Goal: Information Seeking & Learning: Check status

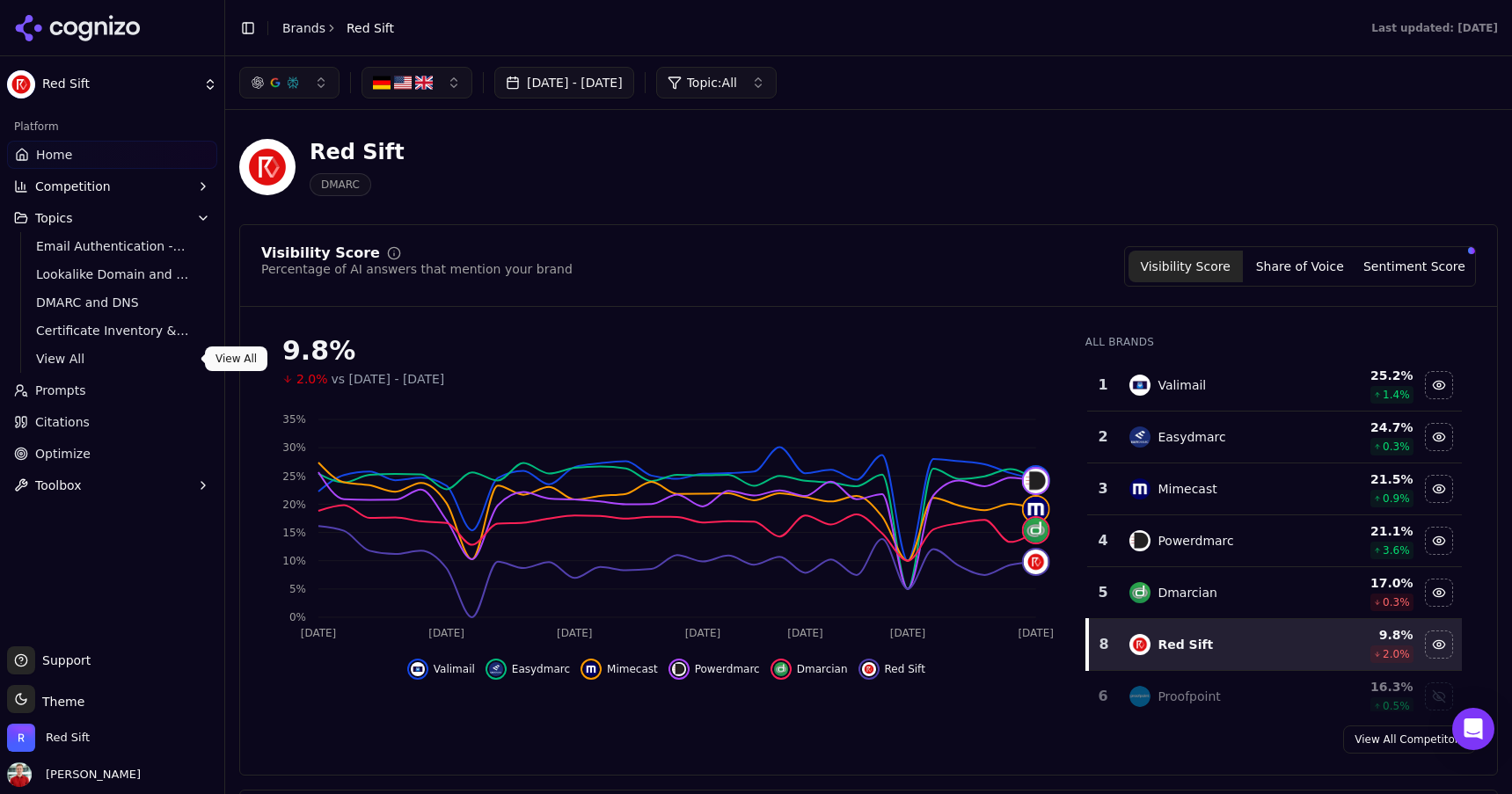
click at [62, 359] on span "View All" at bounding box center [112, 358] width 153 height 18
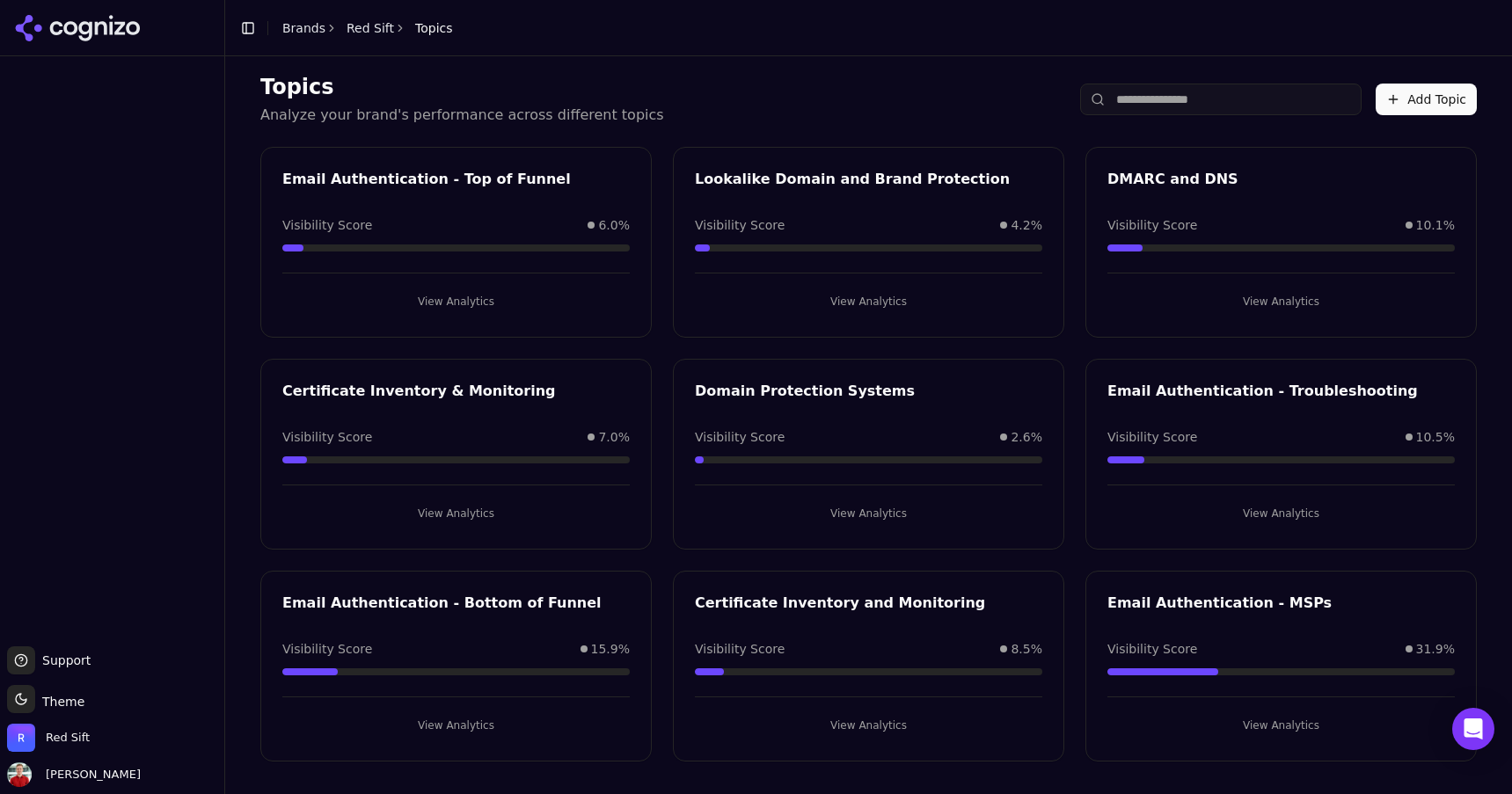
scroll to position [21, 0]
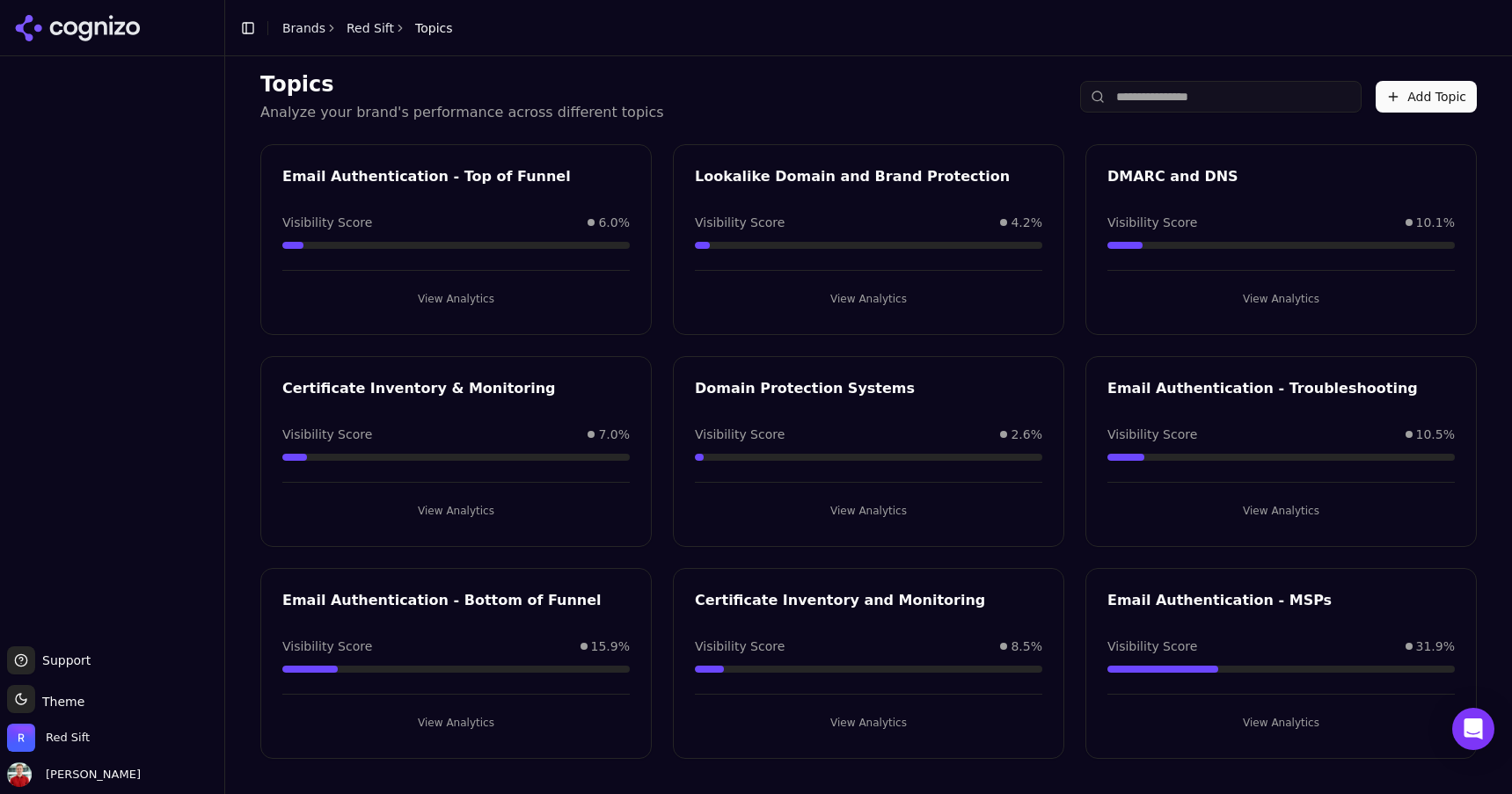
click at [471, 718] on button "View Analytics" at bounding box center [456, 723] width 347 height 28
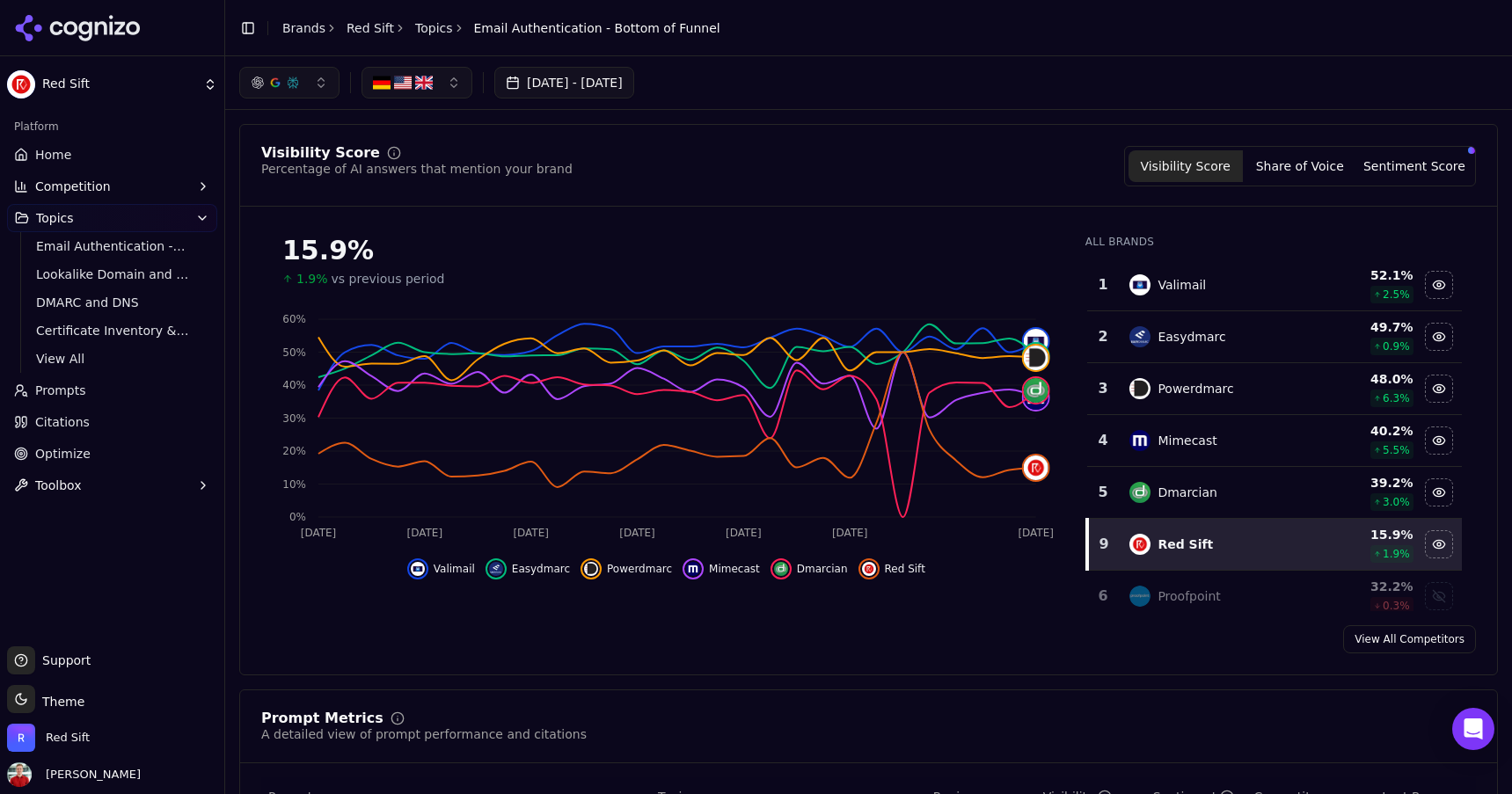
click at [425, 34] on link "Topics" at bounding box center [434, 28] width 38 height 18
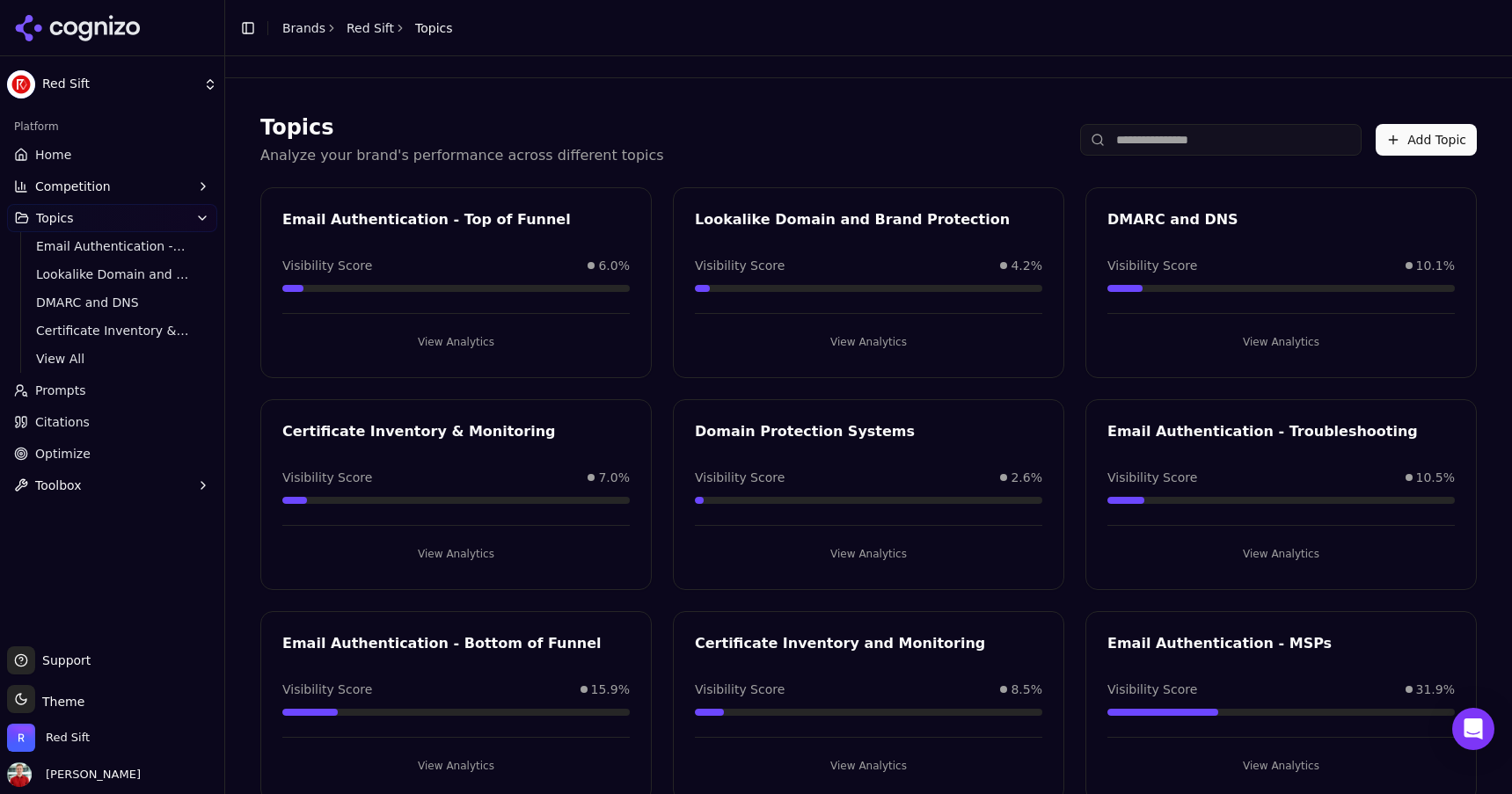
click at [1259, 546] on button "View Analytics" at bounding box center [1281, 554] width 347 height 28
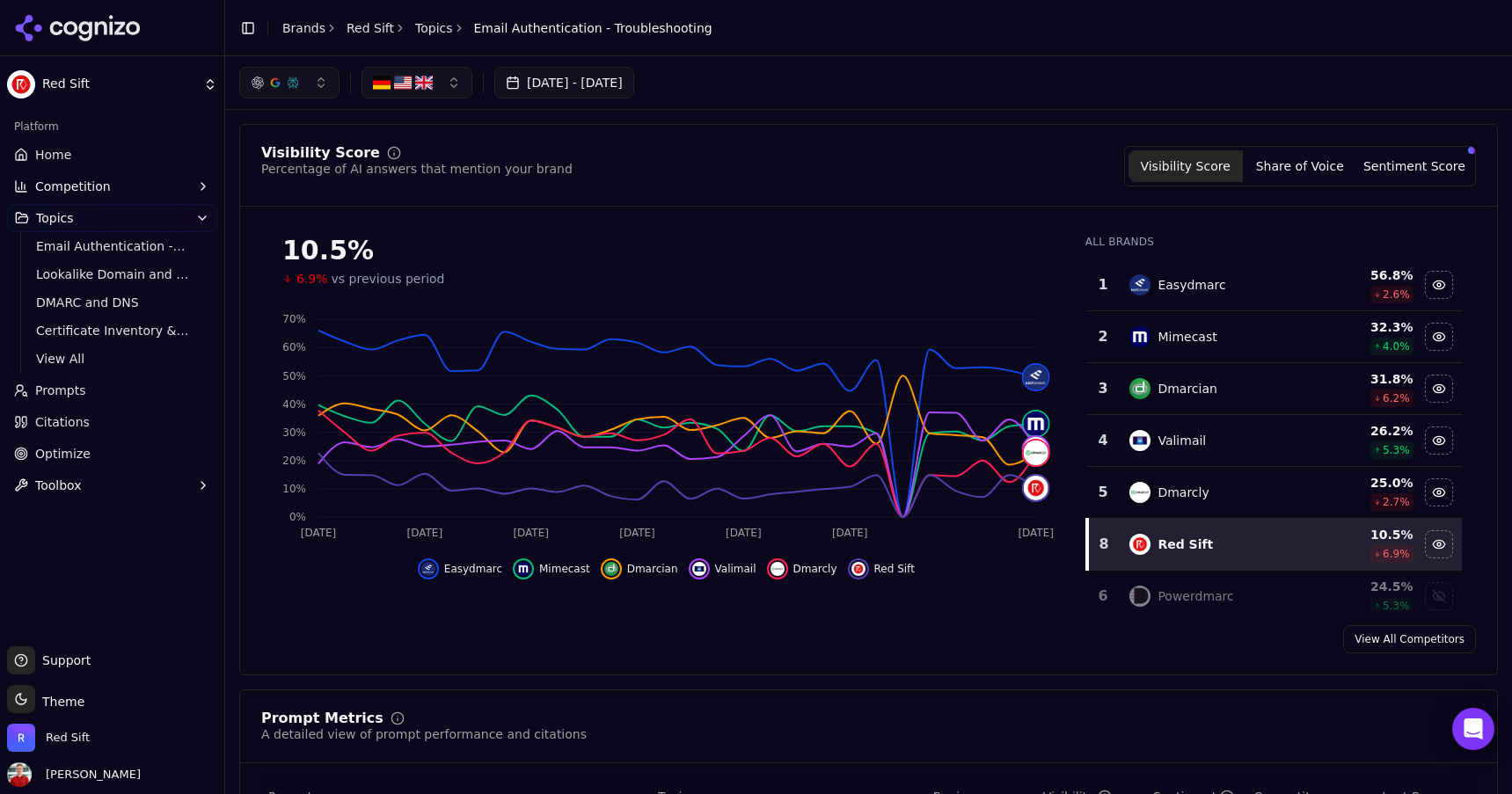
click at [611, 85] on button "[DATE] - [DATE]" at bounding box center [564, 83] width 140 height 32
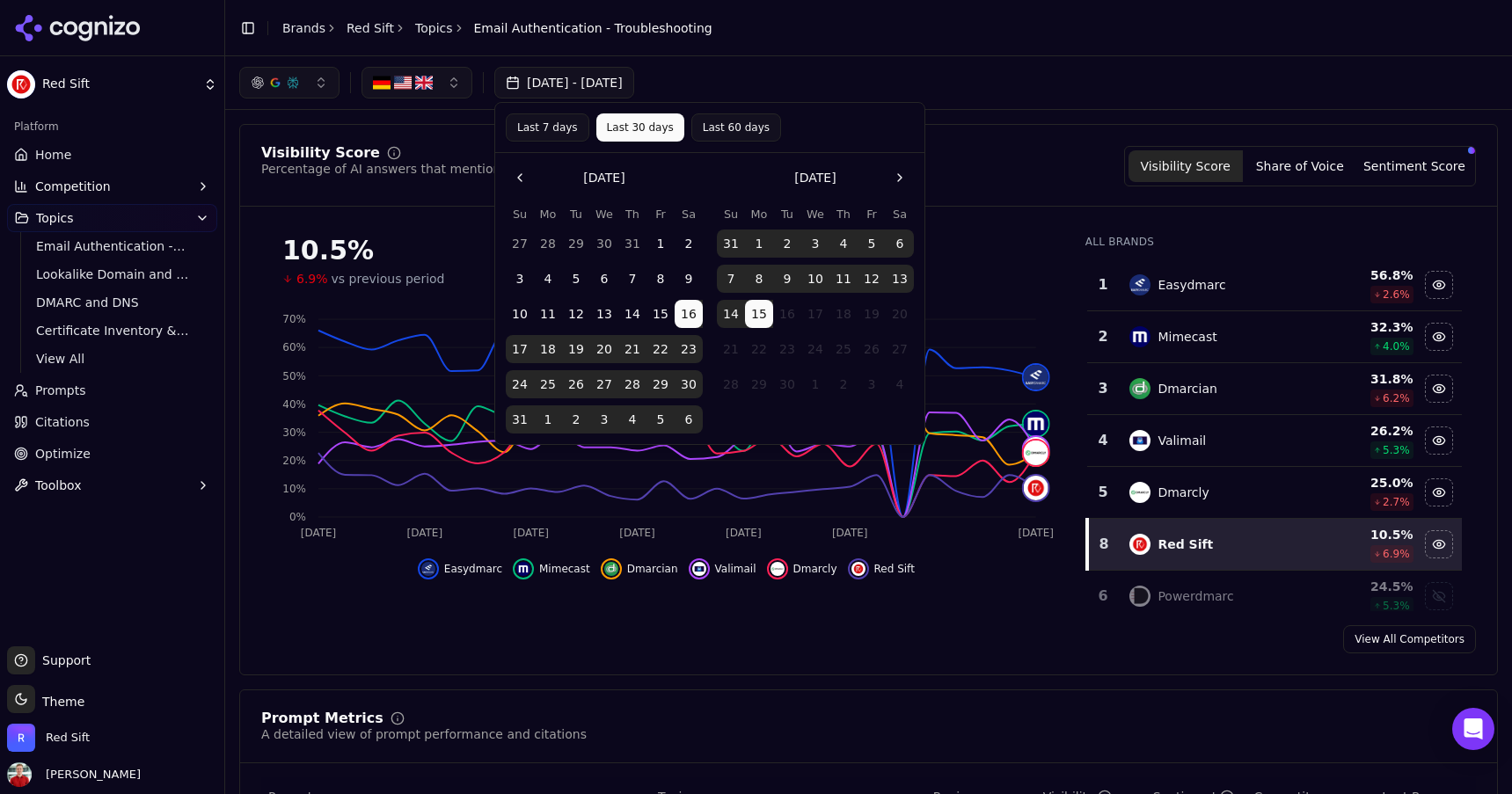
click at [521, 307] on button "10" at bounding box center [520, 314] width 28 height 28
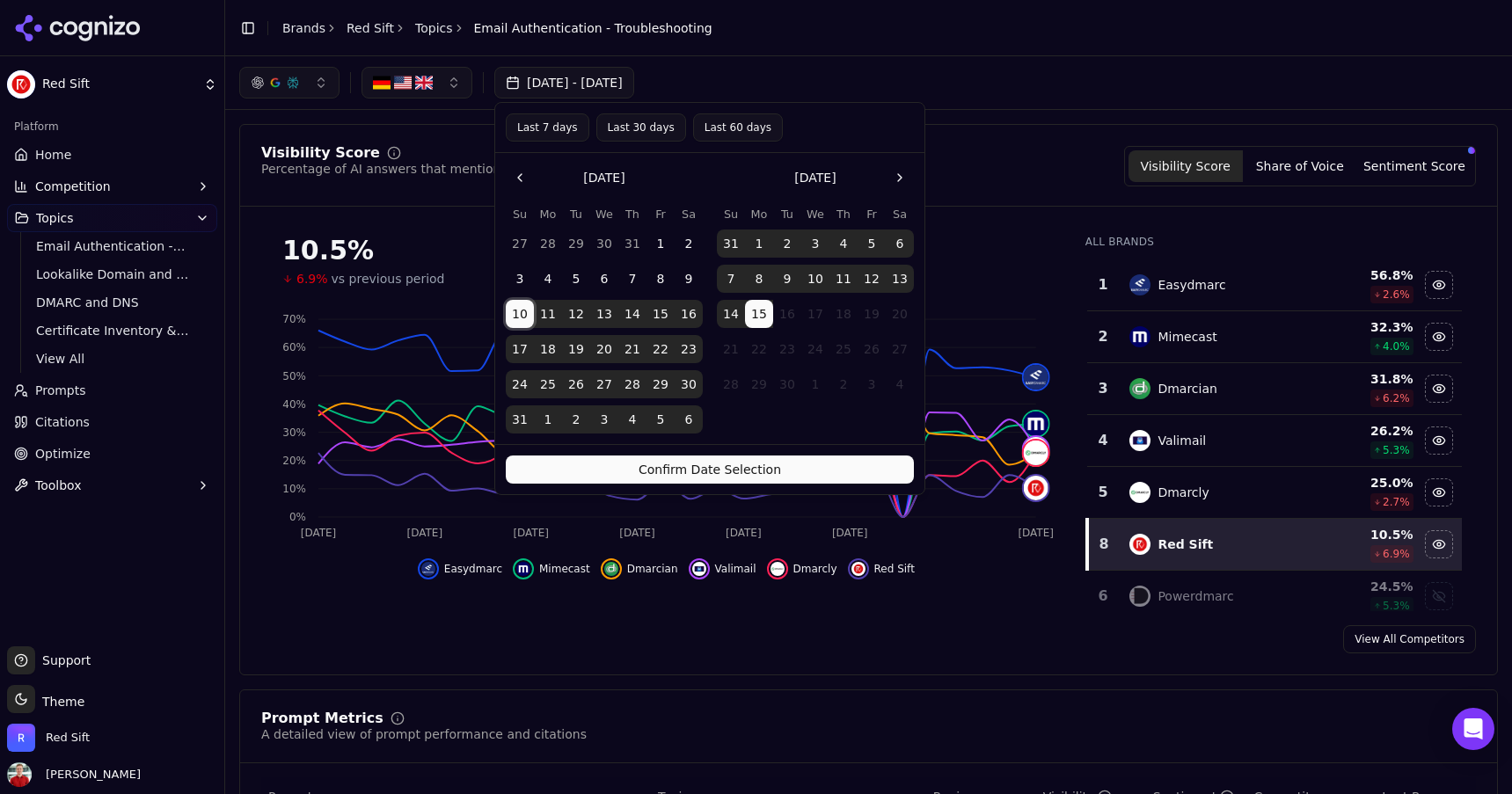
click at [790, 279] on button "9" at bounding box center [788, 279] width 28 height 28
click at [715, 475] on button "Confirm Date Selection" at bounding box center [709, 470] width 408 height 28
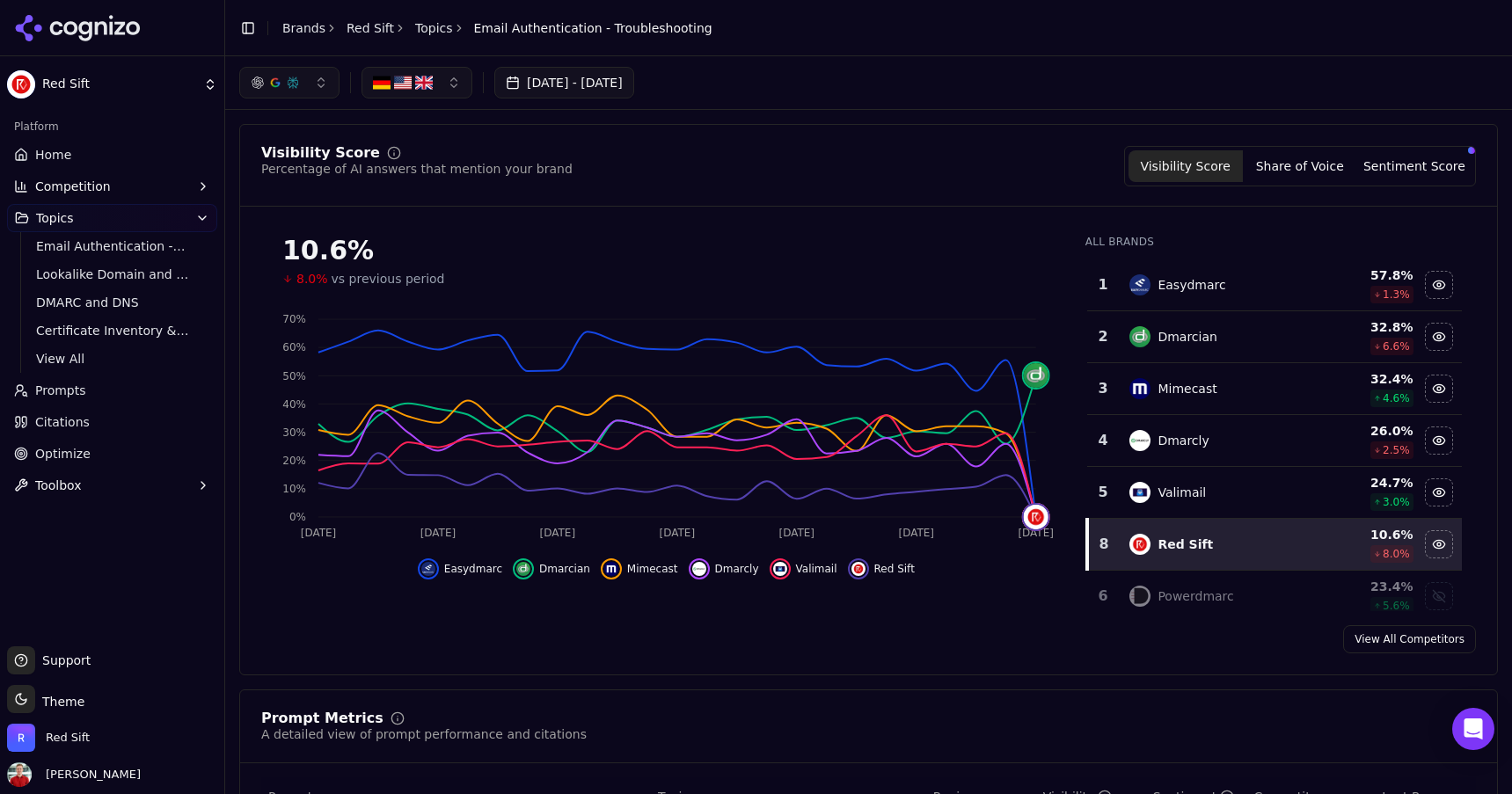
click at [536, 85] on button "[DATE] - [DATE]" at bounding box center [564, 83] width 140 height 32
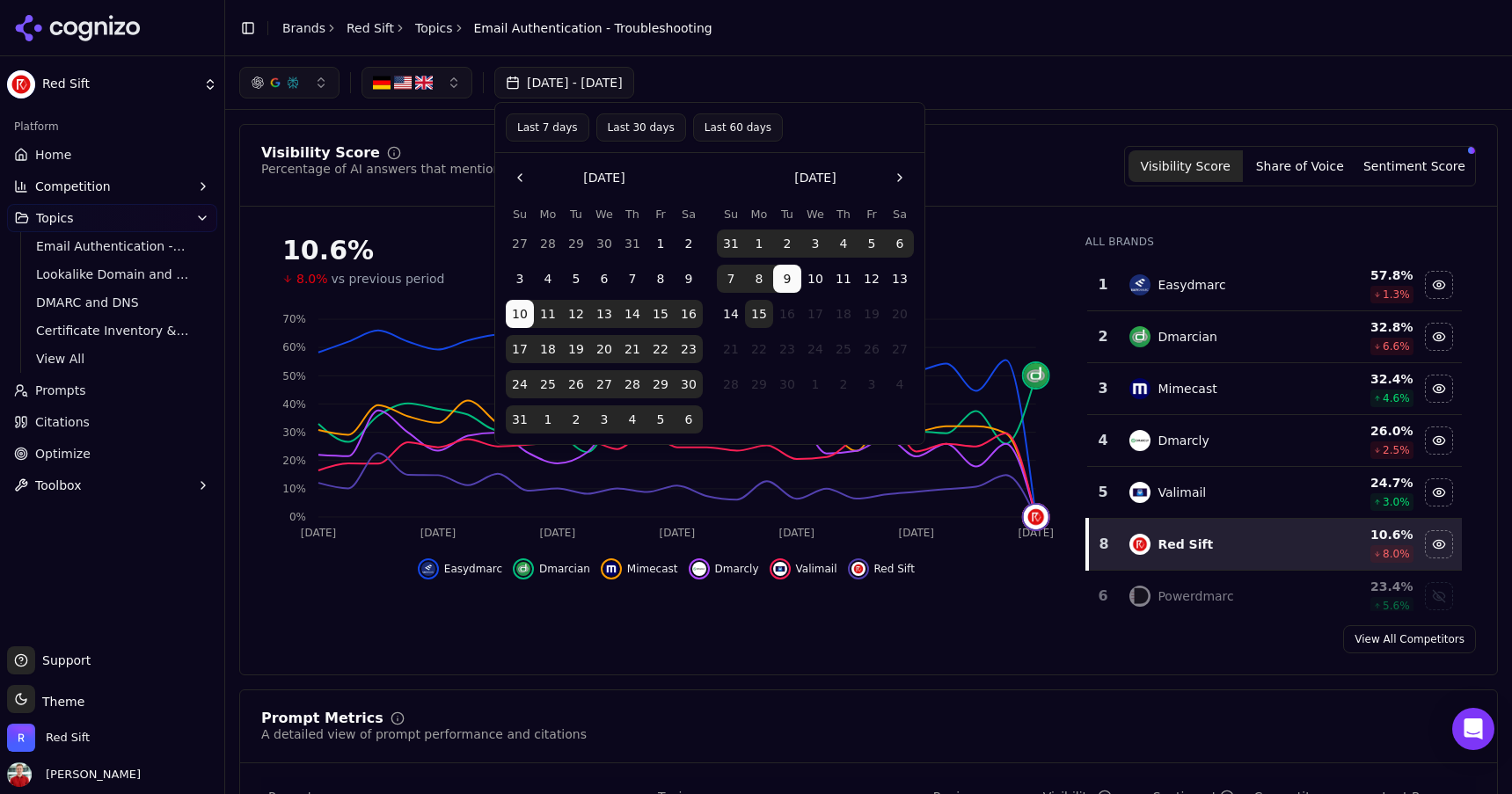
click at [560, 123] on button "Last 7 days" at bounding box center [547, 127] width 84 height 28
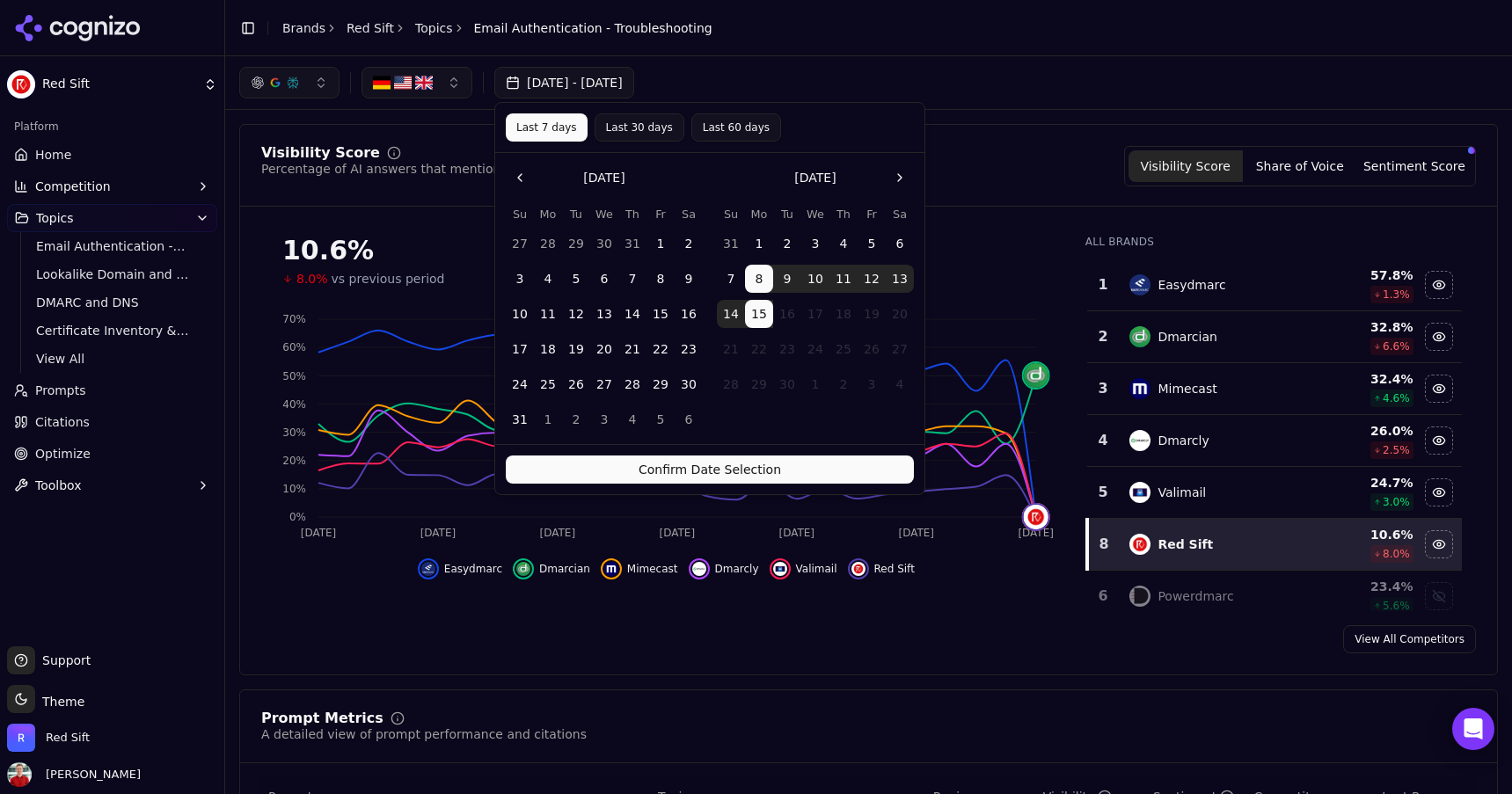
click at [664, 469] on button "Confirm Date Selection" at bounding box center [709, 470] width 408 height 28
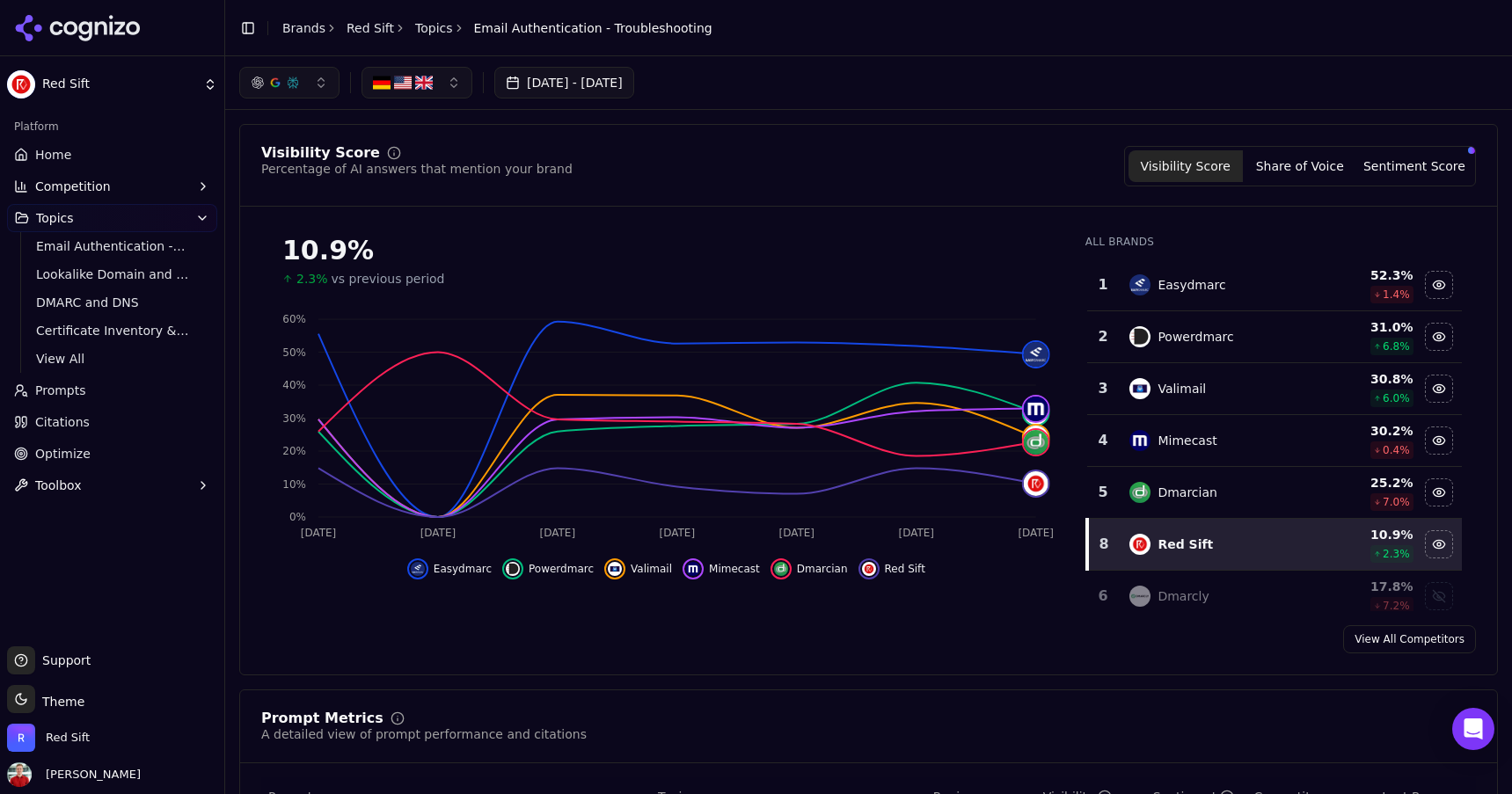
click at [430, 29] on link "Topics" at bounding box center [434, 28] width 38 height 18
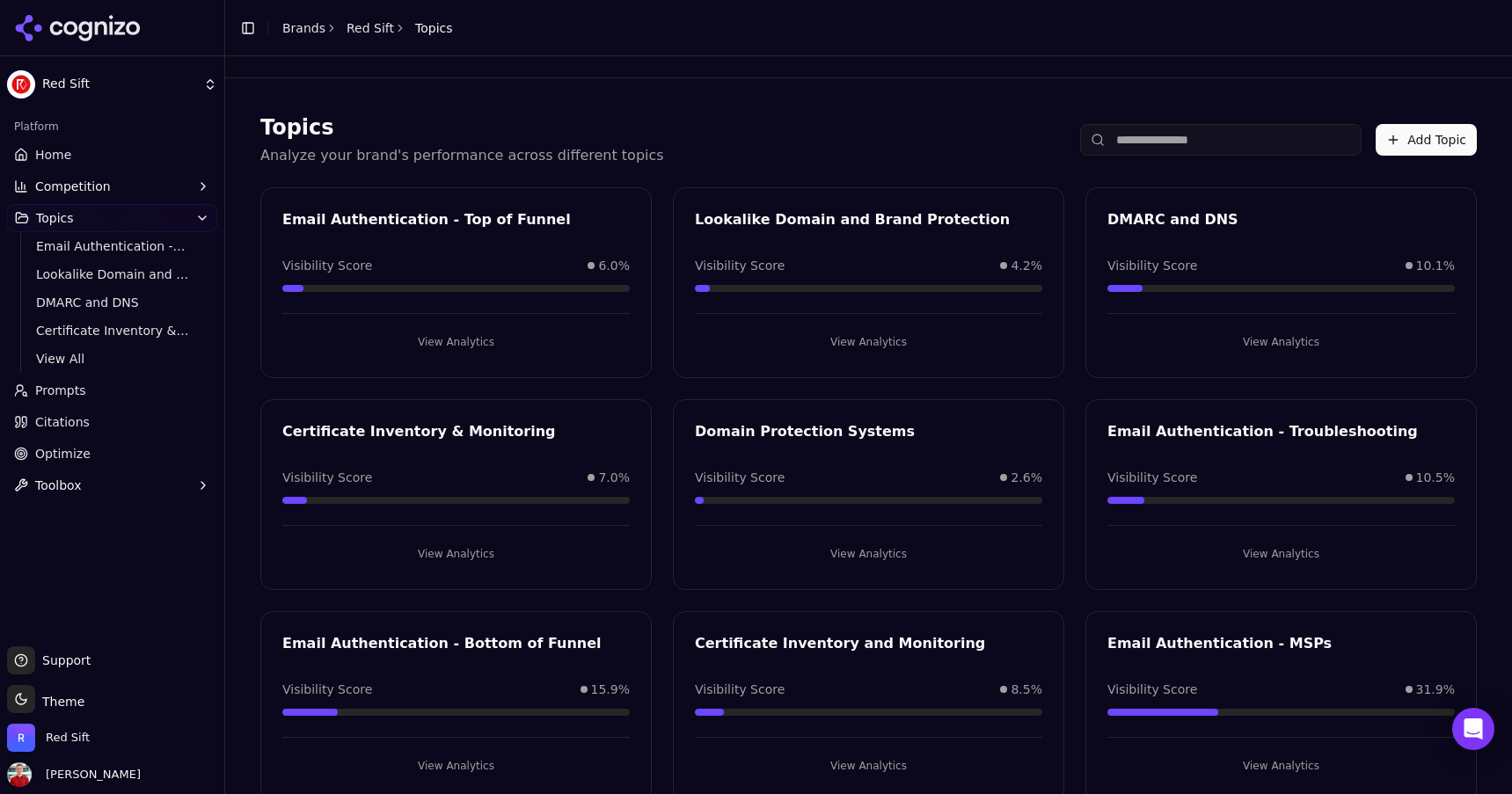
scroll to position [43, 0]
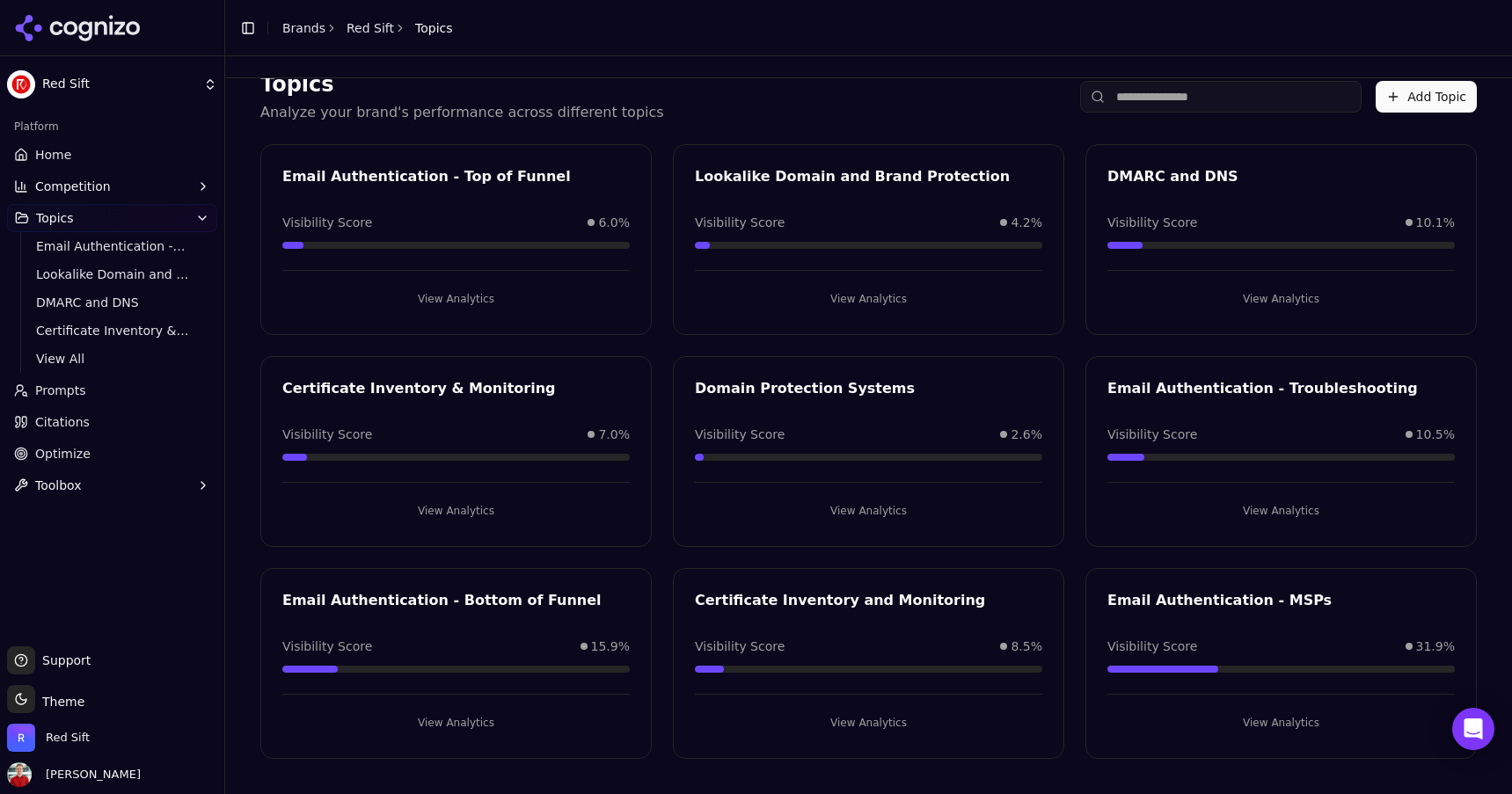
click at [474, 716] on button "View Analytics" at bounding box center [456, 723] width 347 height 28
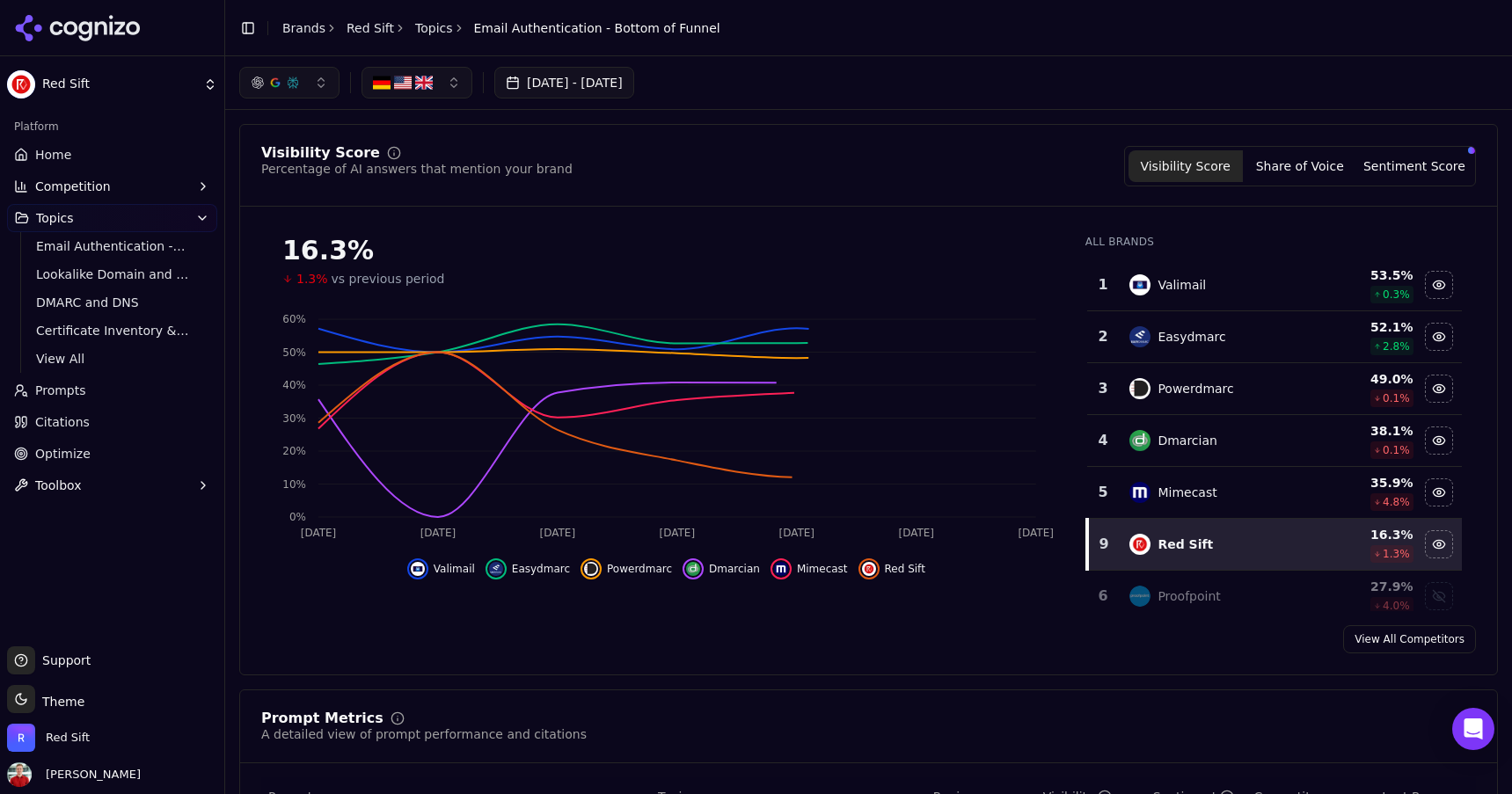
click at [606, 97] on button "[DATE] - [DATE]" at bounding box center [564, 83] width 140 height 32
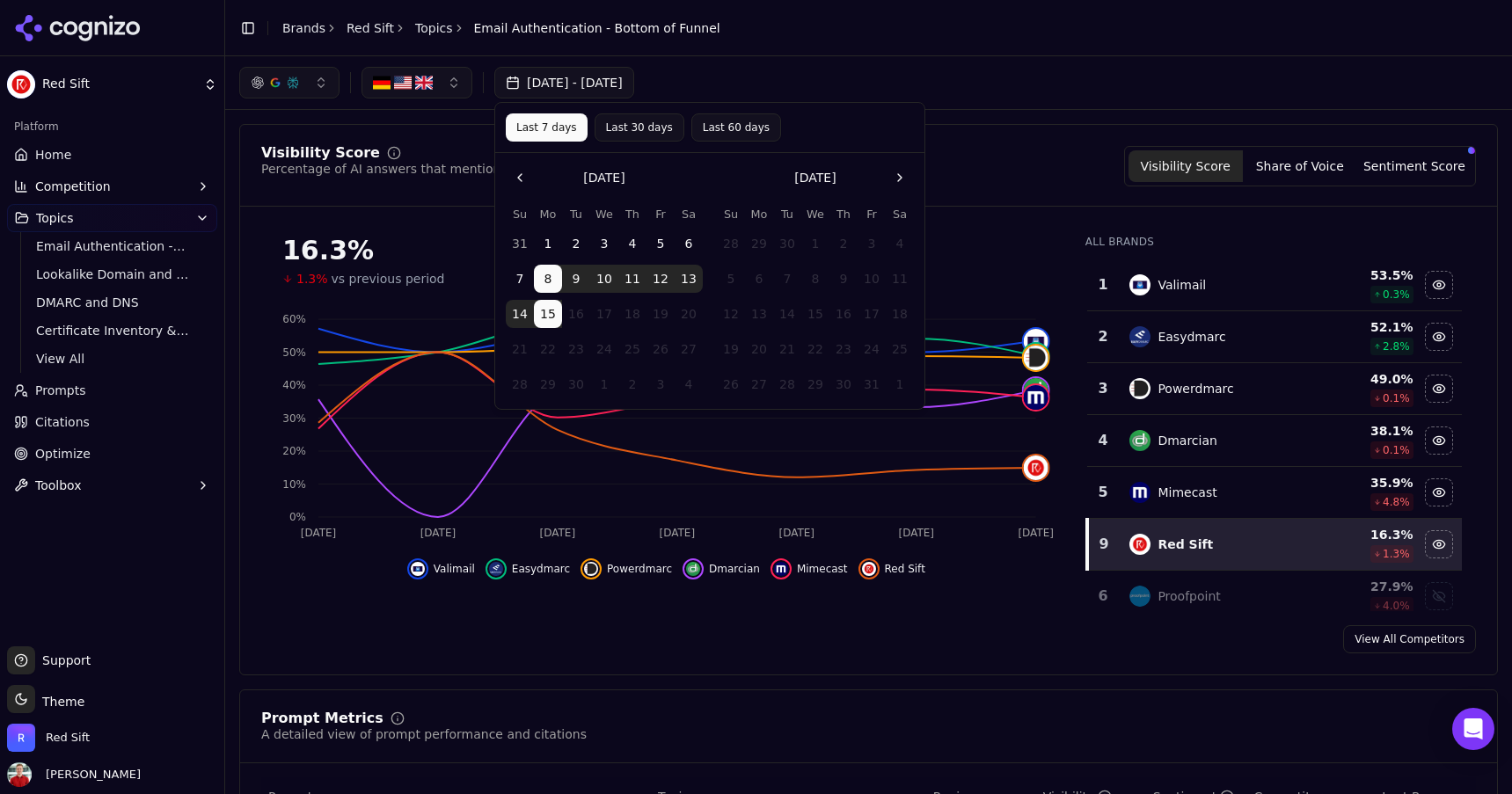
click at [857, 89] on div "[DATE] - [DATE]" at bounding box center [869, 83] width 1259 height 32
